Goal: Leave review/rating: Leave review/rating

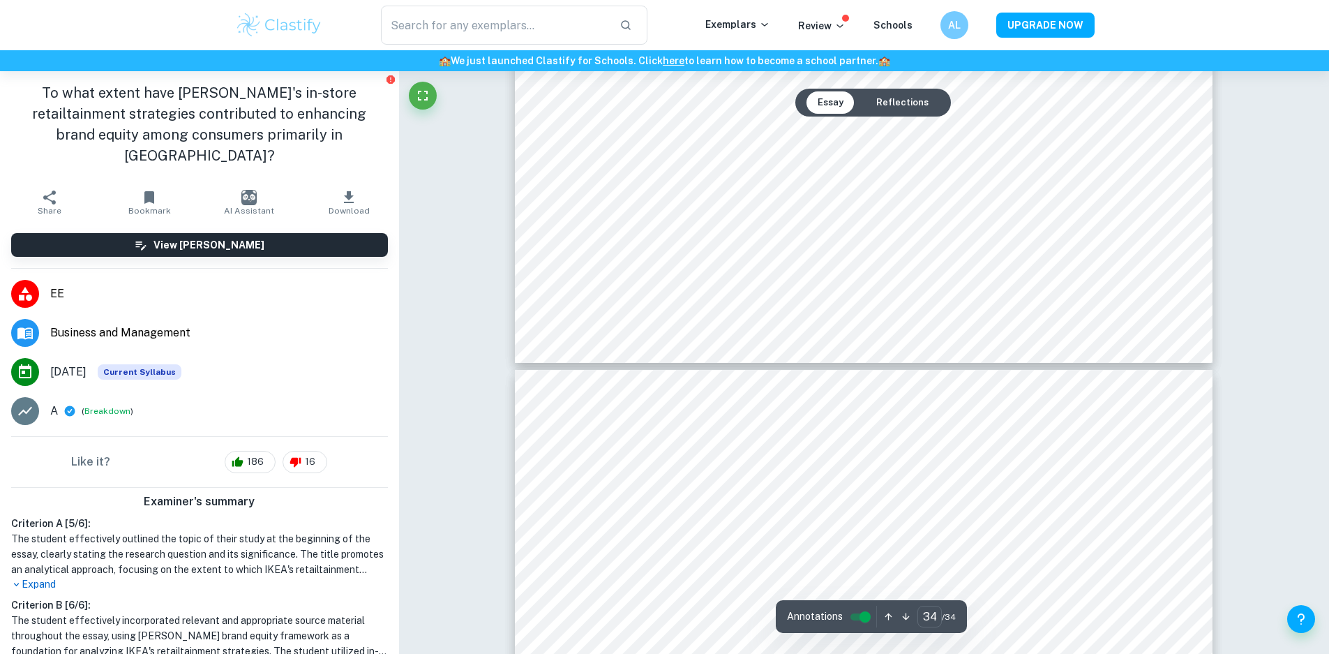
scroll to position [33282, 0]
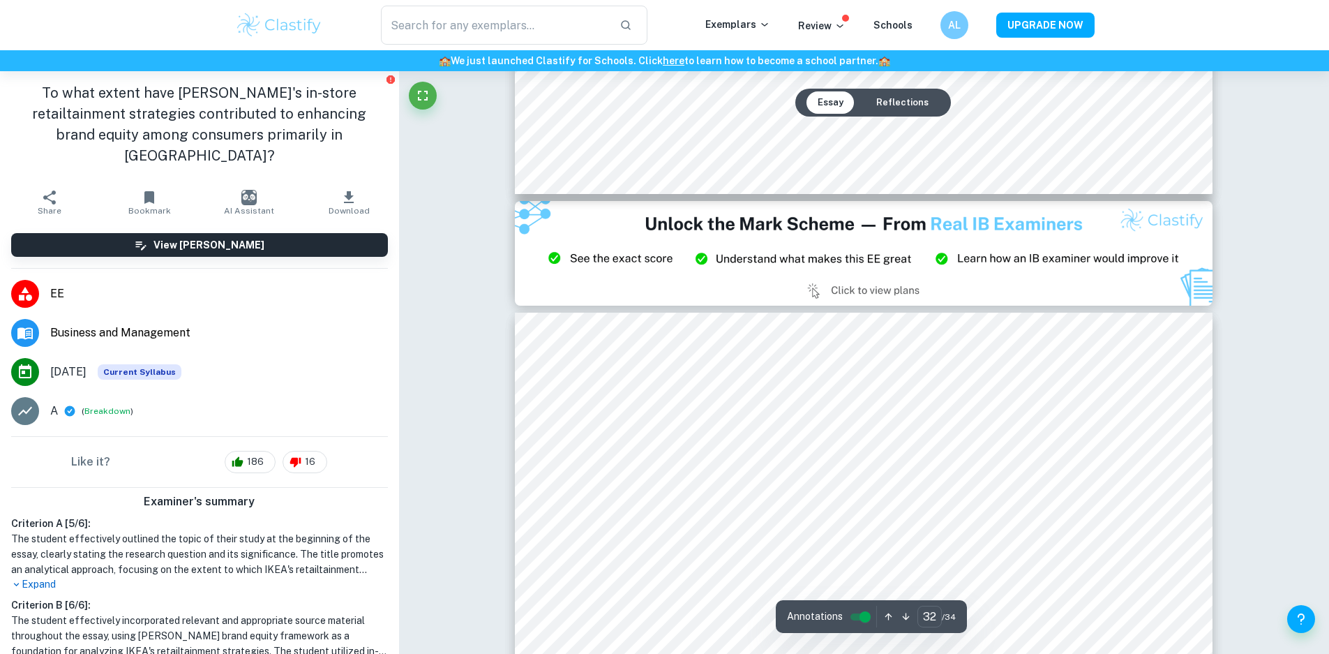
type input "33"
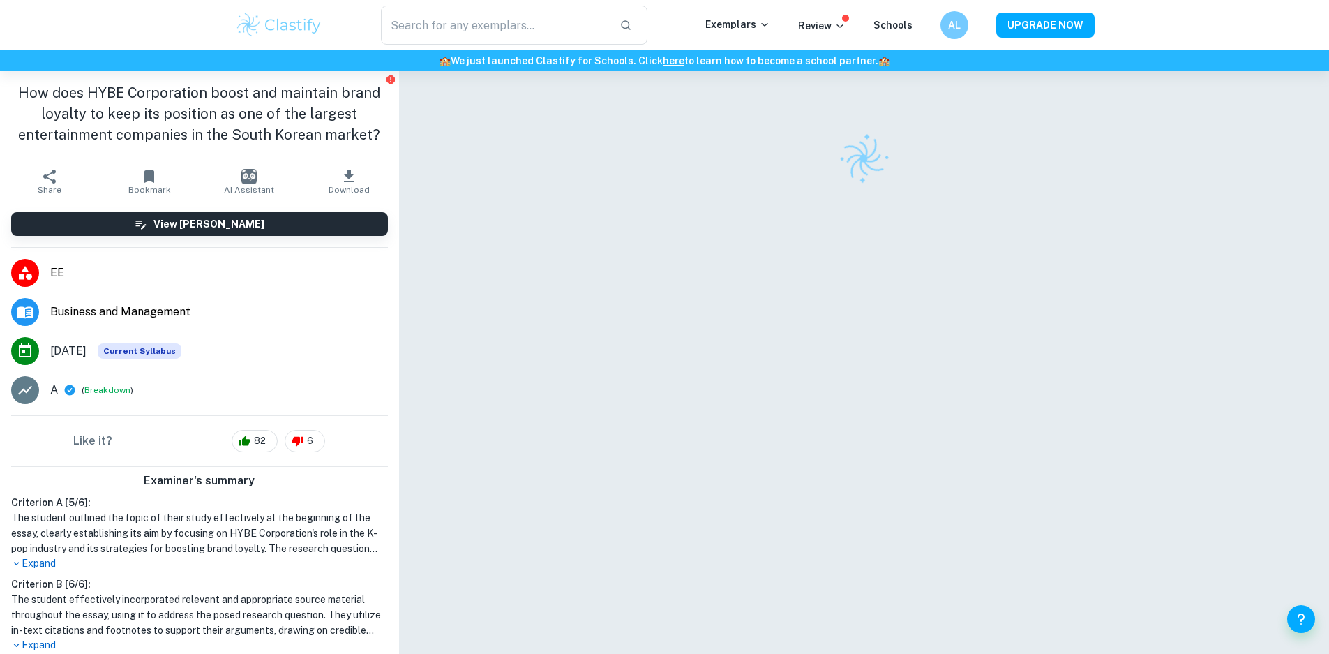
click at [836, 188] on div at bounding box center [864, 378] width 698 height 615
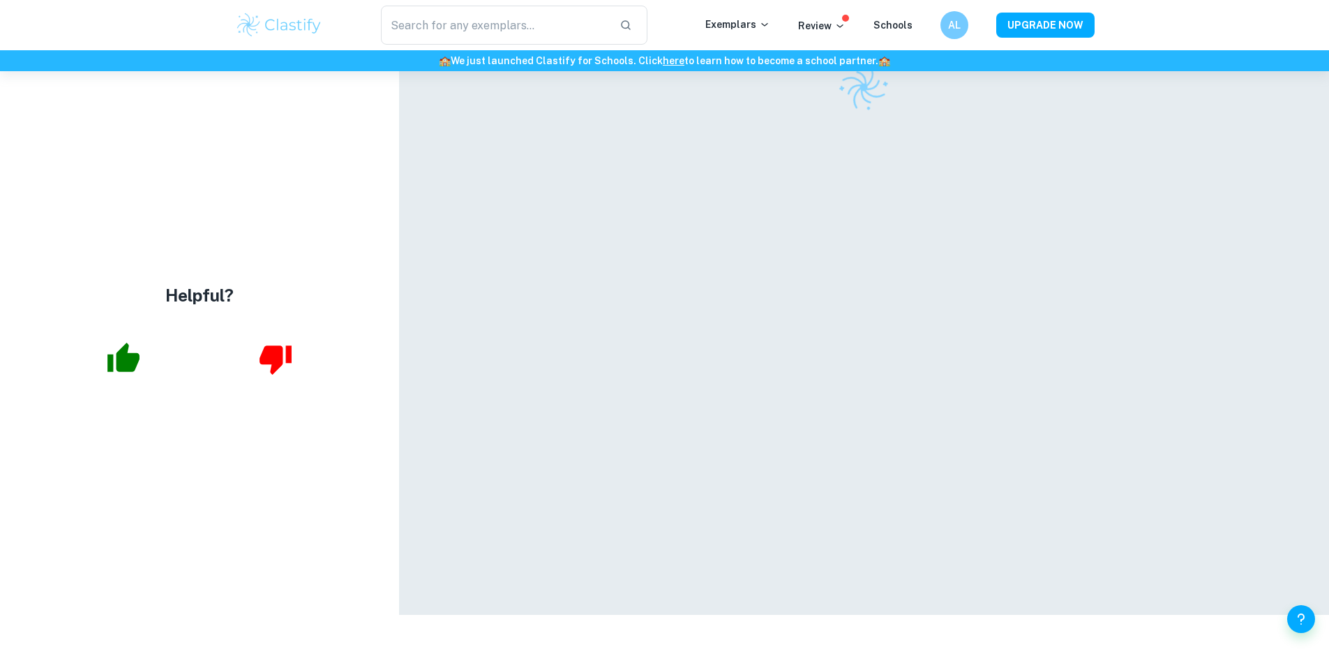
click at [663, 114] on div at bounding box center [864, 307] width 698 height 615
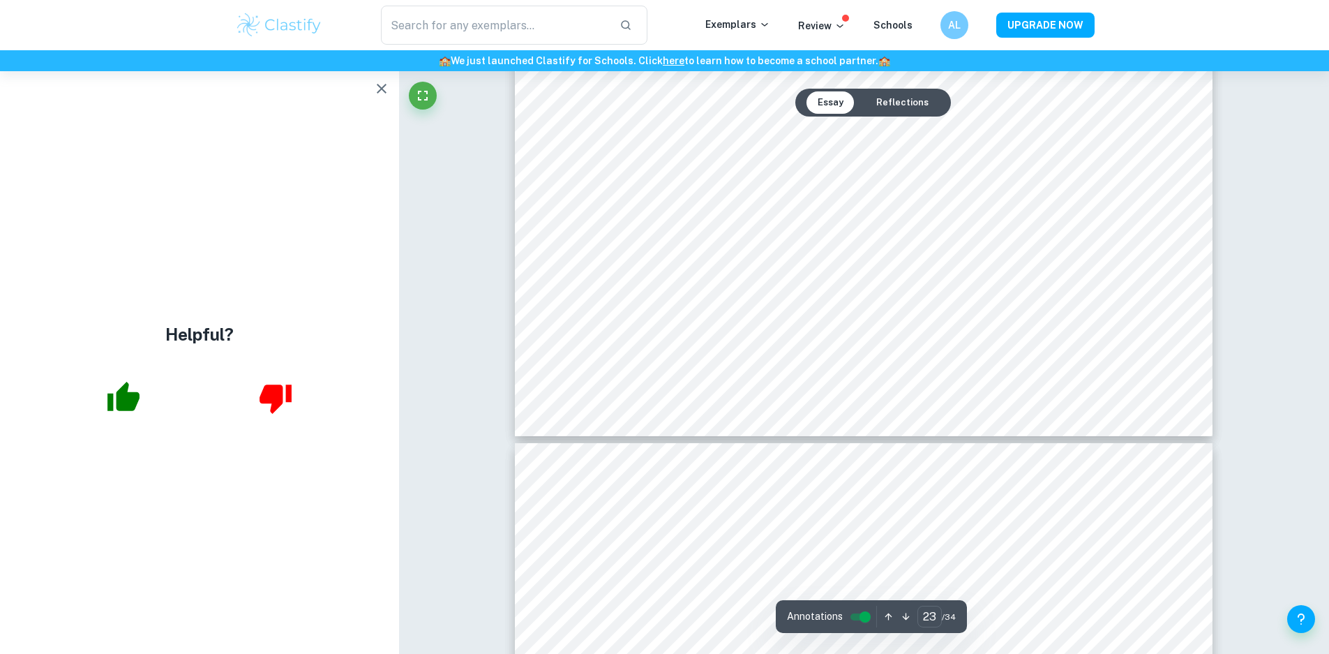
scroll to position [22955, 0]
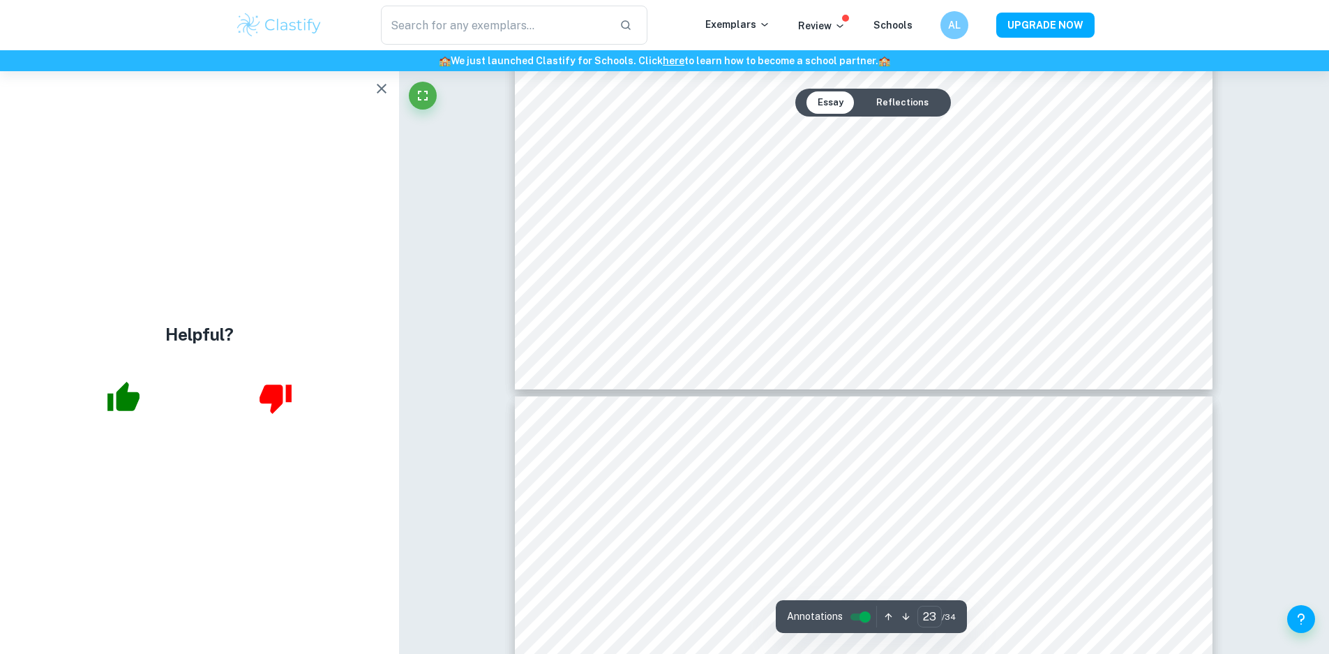
click at [380, 86] on icon "button" at bounding box center [381, 88] width 17 height 17
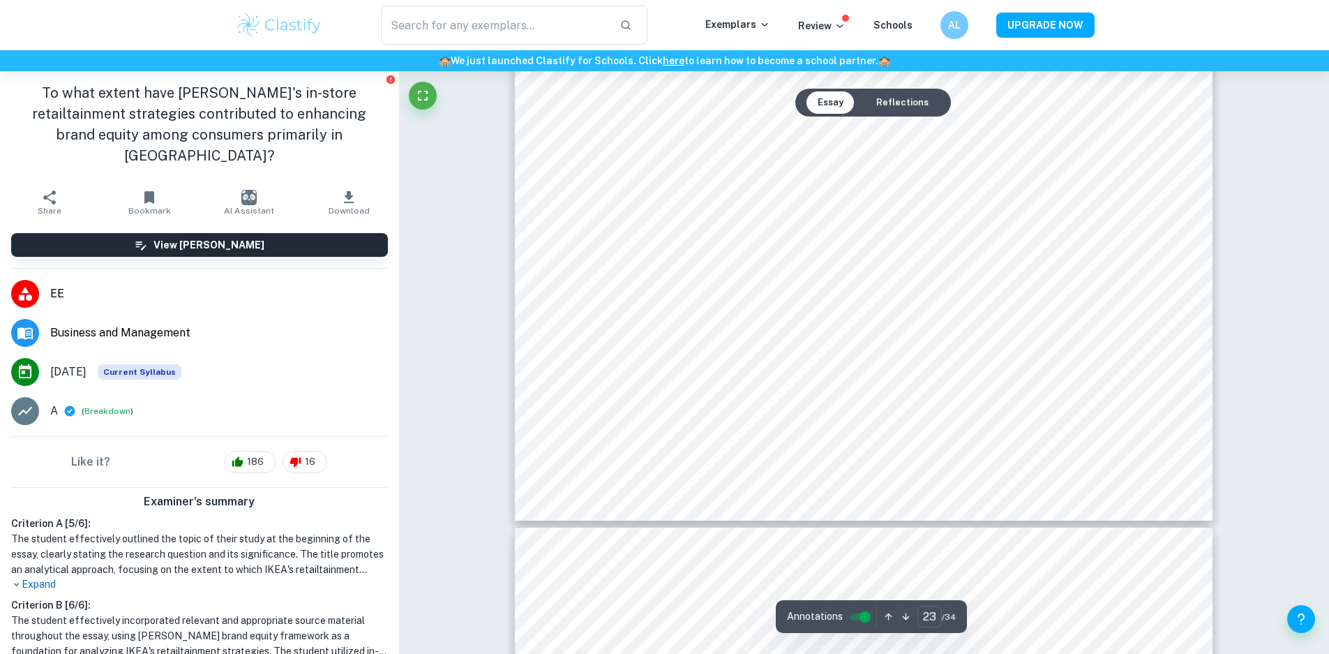
scroll to position [22746, 0]
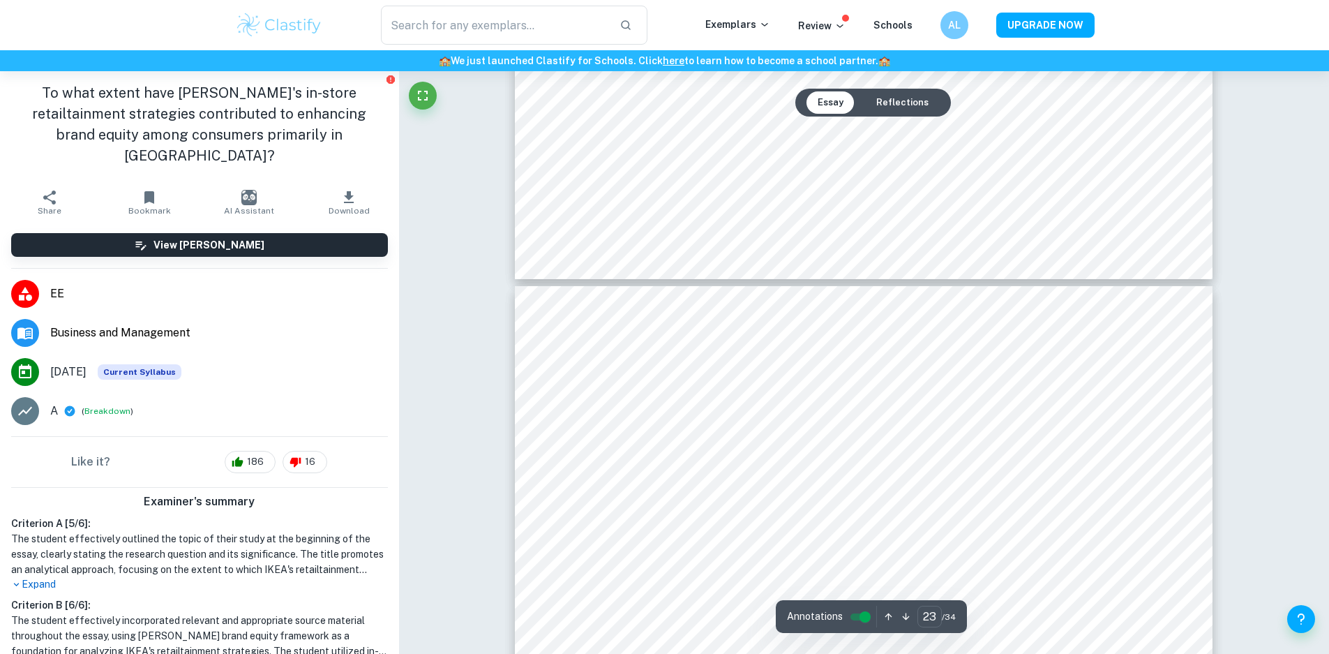
type input "24"
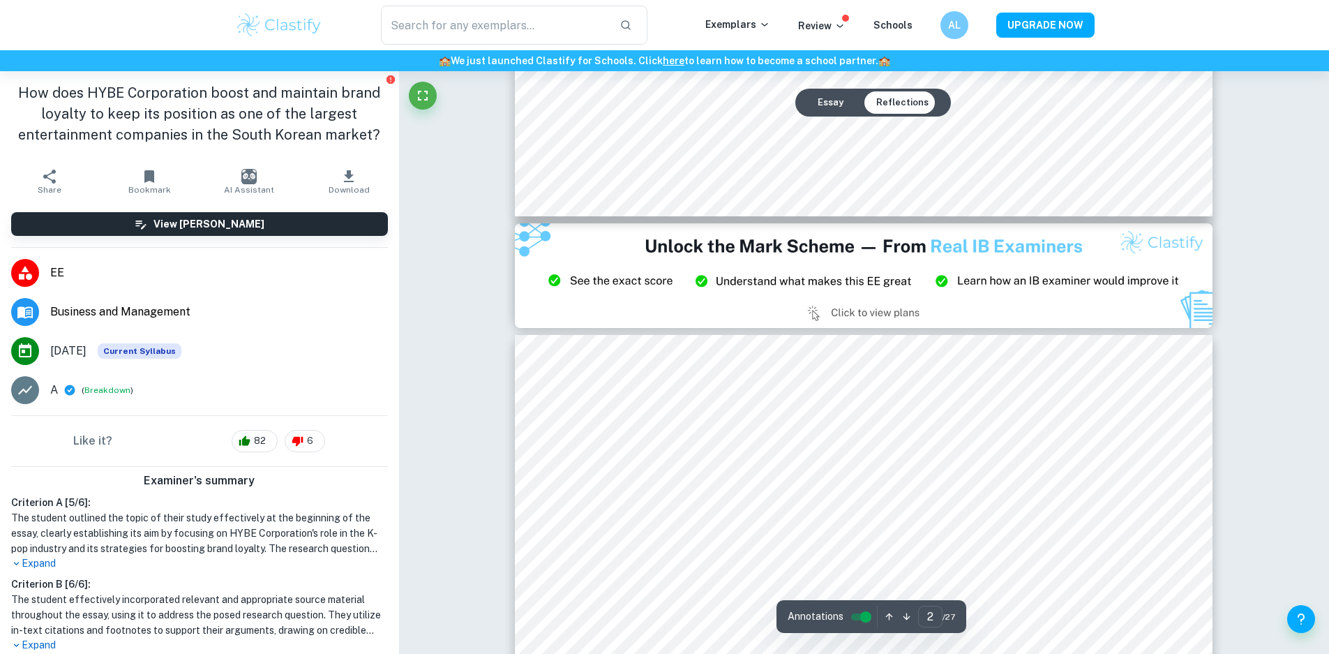
type input "3"
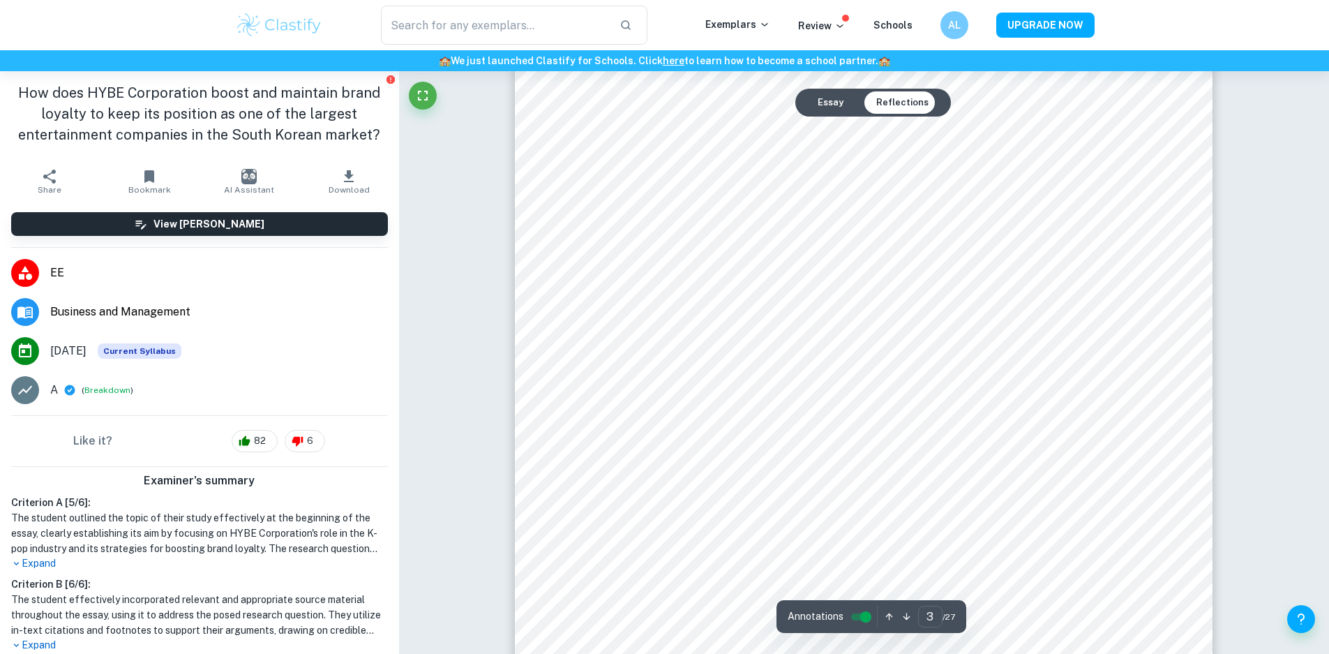
scroll to position [2303, 0]
